Goal: Complete application form: Complete application form

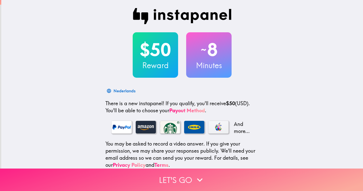
click at [180, 173] on button "Let's go" at bounding box center [181, 180] width 363 height 22
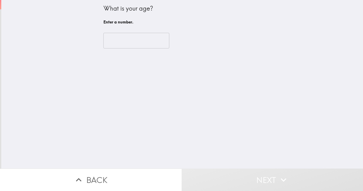
click at [149, 42] on input "number" at bounding box center [137, 41] width 66 height 16
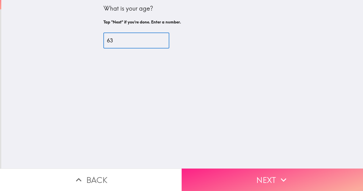
type input "63"
click at [261, 186] on button "Next" at bounding box center [273, 180] width 182 height 22
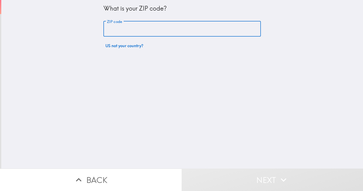
click at [138, 31] on input "ZIP code" at bounding box center [183, 29] width 158 height 16
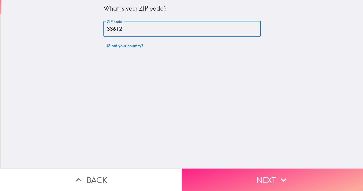
type input "33612"
click at [251, 178] on button "Next" at bounding box center [273, 180] width 182 height 22
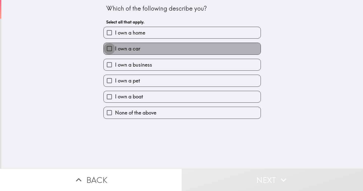
click at [108, 50] on input "I own a car" at bounding box center [109, 48] width 11 height 11
checkbox input "true"
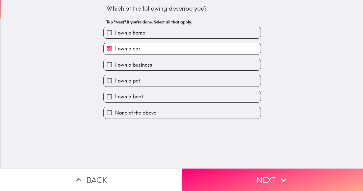
click at [112, 64] on input "I own a business" at bounding box center [109, 64] width 11 height 11
checkbox input "true"
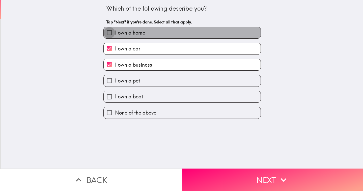
click at [111, 33] on input "I own a home" at bounding box center [109, 32] width 11 height 11
checkbox input "true"
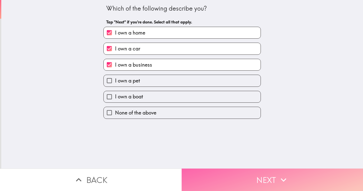
click at [246, 187] on button "Next" at bounding box center [273, 180] width 182 height 22
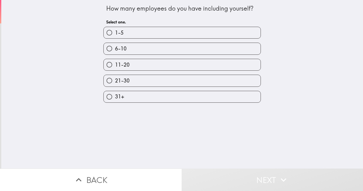
click at [110, 33] on input "1-5" at bounding box center [109, 32] width 11 height 11
radio input "true"
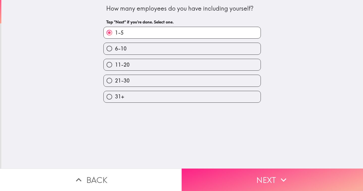
click at [246, 176] on button "Next" at bounding box center [273, 180] width 182 height 22
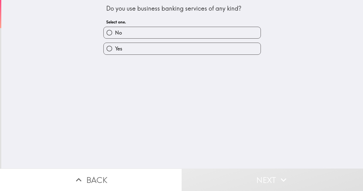
click at [111, 49] on input "Yes" at bounding box center [109, 48] width 11 height 11
radio input "true"
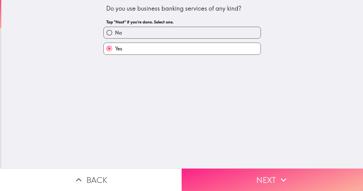
click at [246, 178] on button "Next" at bounding box center [273, 180] width 182 height 22
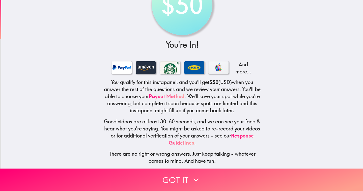
scroll to position [33, 0]
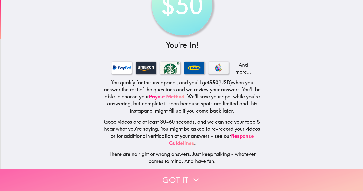
click at [176, 184] on button "Got it" at bounding box center [181, 180] width 363 height 22
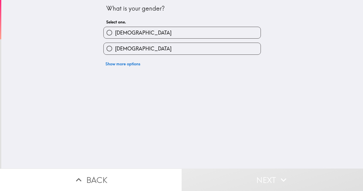
click at [113, 32] on input "[DEMOGRAPHIC_DATA]" at bounding box center [109, 32] width 11 height 11
radio input "true"
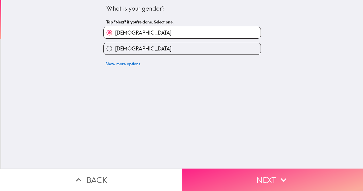
click at [244, 176] on button "Next" at bounding box center [273, 180] width 182 height 22
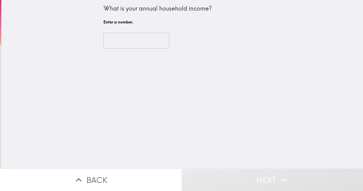
type input "-1"
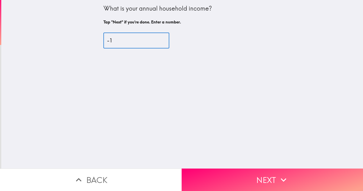
click at [165, 41] on input "-1" at bounding box center [137, 41] width 66 height 16
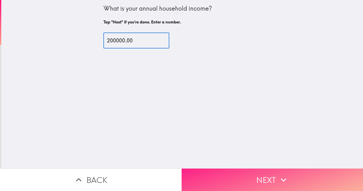
type input "200000.00"
click at [253, 180] on button "Next" at bounding box center [273, 180] width 182 height 22
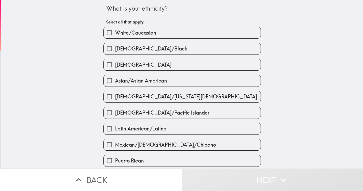
click at [107, 47] on input "[DEMOGRAPHIC_DATA]/Black" at bounding box center [109, 48] width 11 height 11
checkbox input "true"
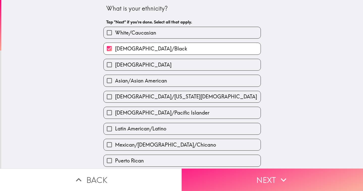
click at [239, 176] on button "Next" at bounding box center [273, 180] width 182 height 22
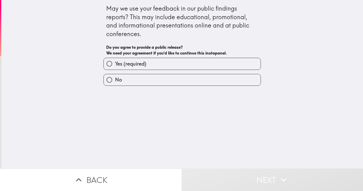
click at [110, 62] on input "Yes (required)" at bounding box center [109, 63] width 11 height 11
radio input "true"
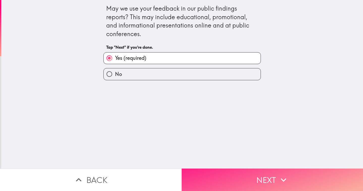
click at [255, 181] on button "Next" at bounding box center [273, 180] width 182 height 22
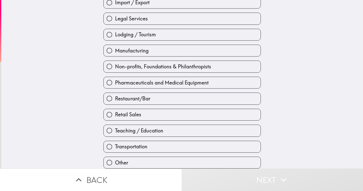
scroll to position [179, 0]
click at [112, 128] on input "Teaching / Education" at bounding box center [109, 130] width 11 height 11
radio input "true"
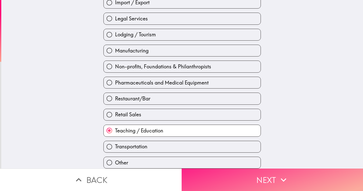
click at [274, 185] on button "Next" at bounding box center [273, 180] width 182 height 22
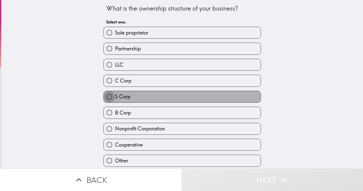
click at [112, 93] on input "S Corp" at bounding box center [109, 96] width 11 height 11
radio input "true"
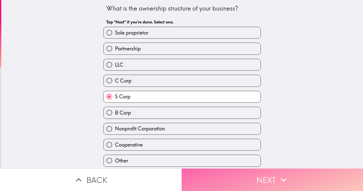
click at [261, 176] on button "Next" at bounding box center [273, 180] width 182 height 22
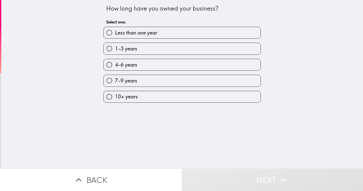
click at [110, 97] on input "10+ years" at bounding box center [109, 96] width 11 height 11
radio input "true"
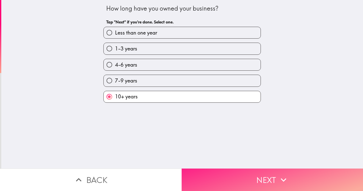
click at [239, 175] on button "Next" at bounding box center [273, 180] width 182 height 22
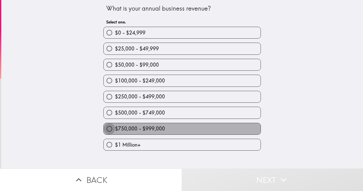
click at [112, 128] on input "$750,000 - $999,000" at bounding box center [109, 128] width 11 height 11
radio input "true"
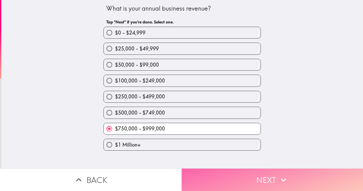
click at [238, 175] on button "Next" at bounding box center [273, 180] width 182 height 22
